Goal: Task Accomplishment & Management: Complete application form

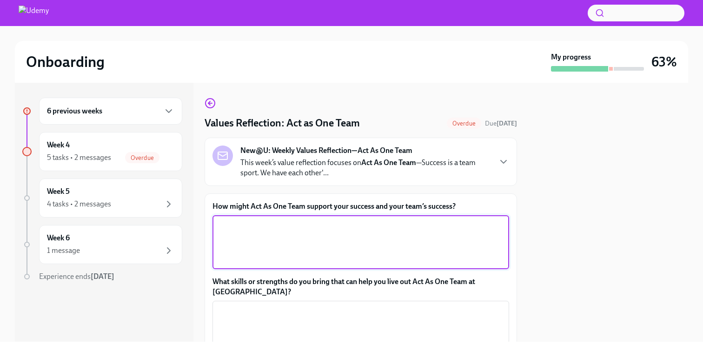
click at [379, 237] on textarea "How might Act As One Team support your success and your team’s success?" at bounding box center [361, 242] width 286 height 45
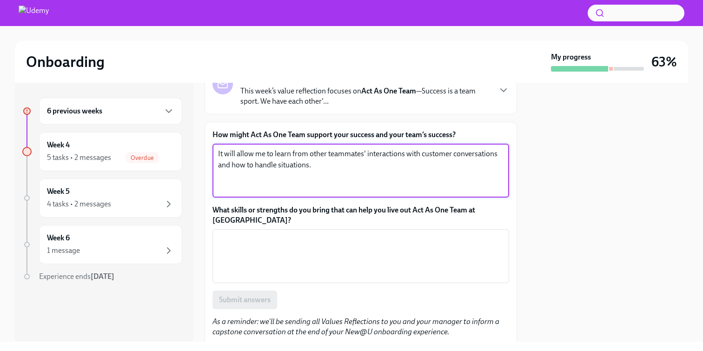
scroll to position [89, 0]
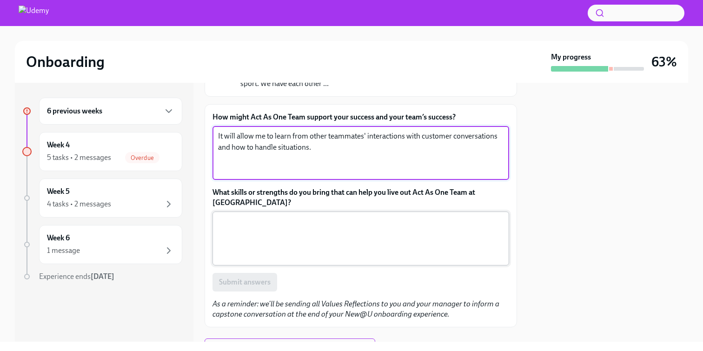
type textarea "It will allow me to learn from other teammates' interactions with customer conv…"
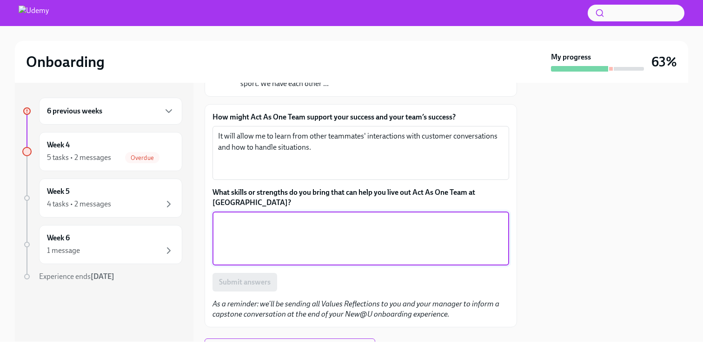
click at [359, 230] on textarea "What skills or strengths do you bring that can help you live out Act As One Tea…" at bounding box center [361, 238] width 286 height 45
click at [309, 216] on textarea "My ability to build rapport and ask discovery questions" at bounding box center [361, 238] width 286 height 45
click at [392, 216] on textarea "My ability to build rapport, ask discovery questions" at bounding box center [361, 238] width 286 height 45
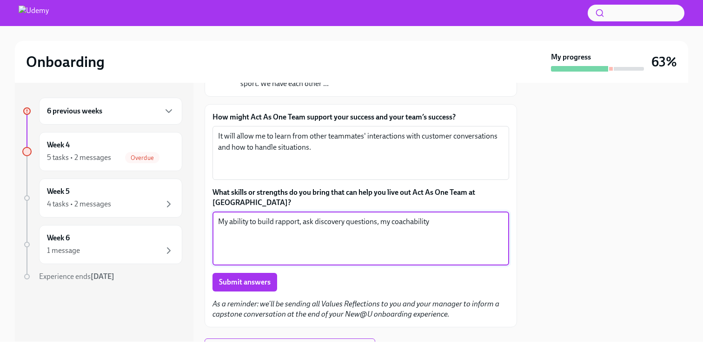
click at [412, 216] on textarea "My ability to build rapport, ask discovery questions, my coachability" at bounding box center [361, 238] width 286 height 45
click at [442, 223] on textarea "My ability to build rapport, ask discovery questions, my coach-ability" at bounding box center [361, 238] width 286 height 45
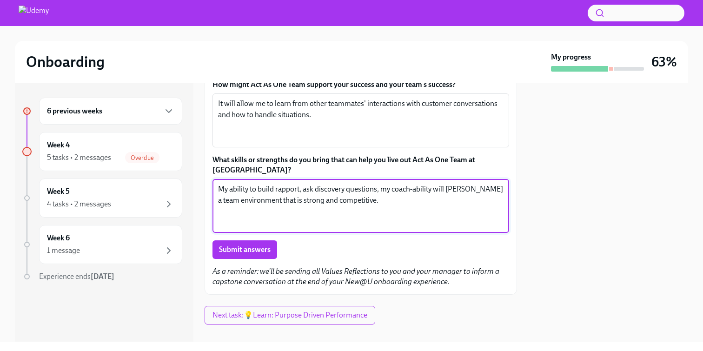
scroll to position [124, 0]
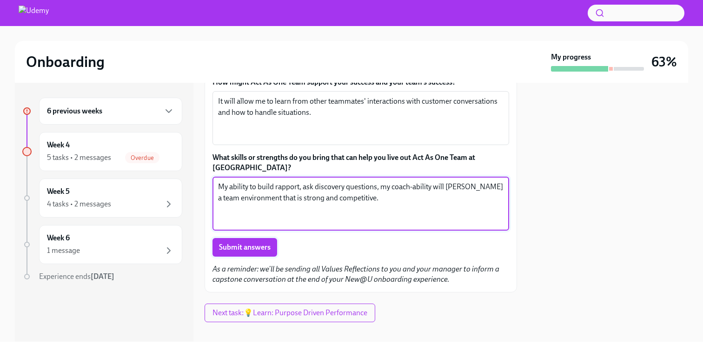
type textarea "My ability to build rapport, ask discovery questions, my coach-ability will [PE…"
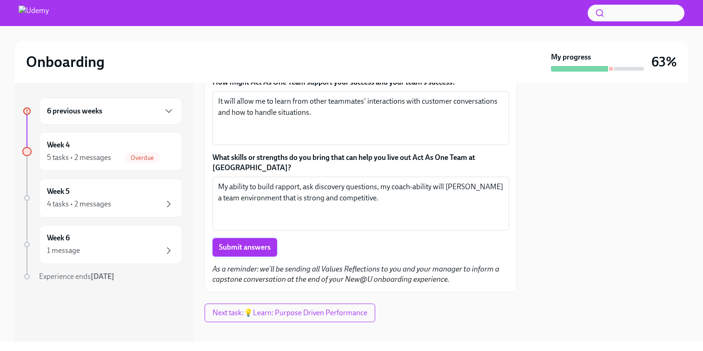
click at [265, 243] on span "Submit answers" at bounding box center [245, 247] width 52 height 9
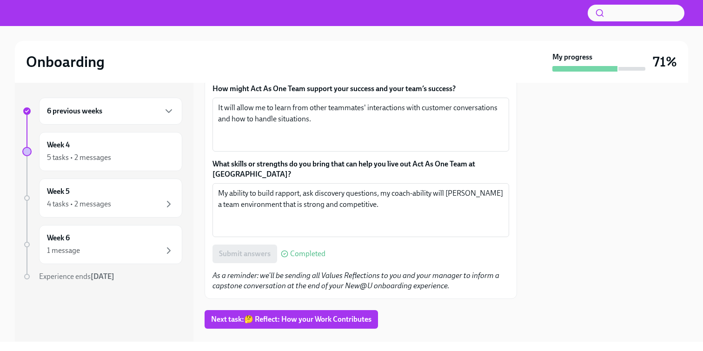
scroll to position [124, 0]
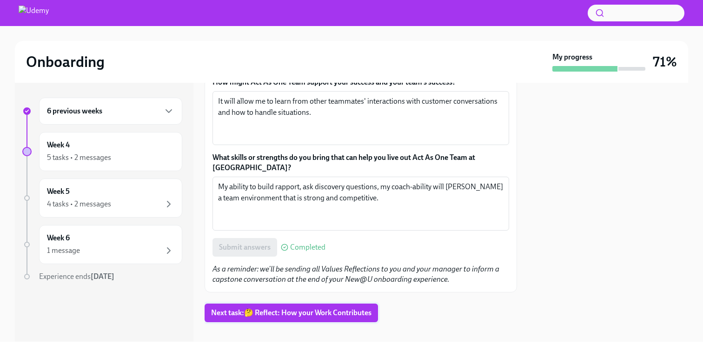
click at [322, 308] on span "Next task : 🤔 Reflect: How your Work Contributes" at bounding box center [291, 312] width 160 height 9
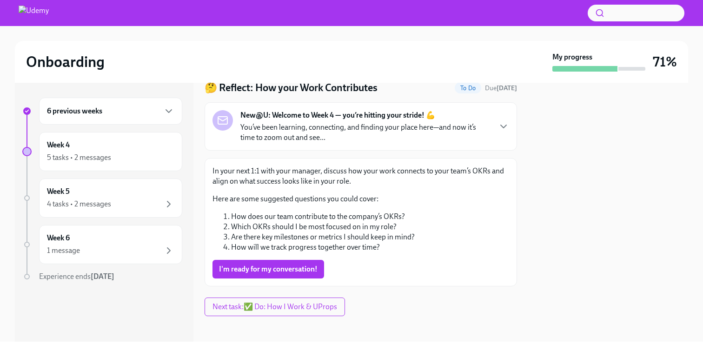
scroll to position [40, 0]
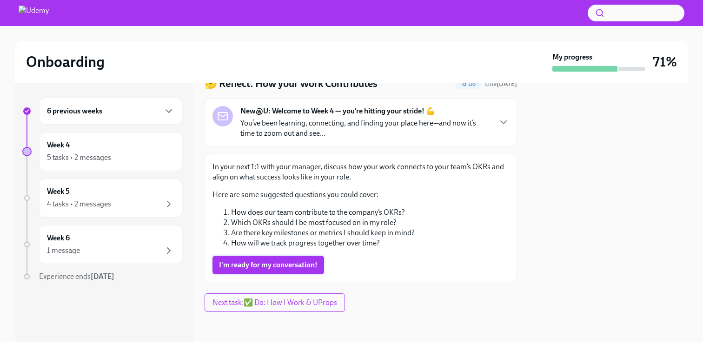
click at [307, 266] on span "I'm ready for my conversation!" at bounding box center [268, 264] width 99 height 9
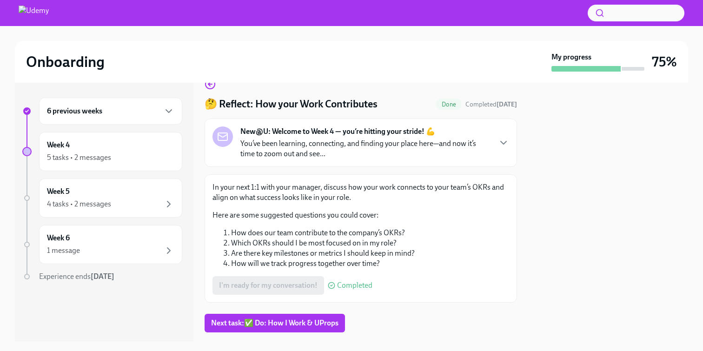
scroll to position [0, 0]
